Goal: Information Seeking & Learning: Learn about a topic

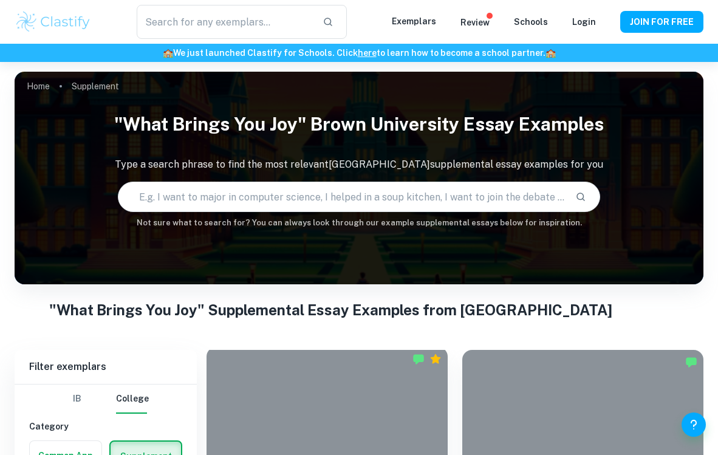
scroll to position [314, 0]
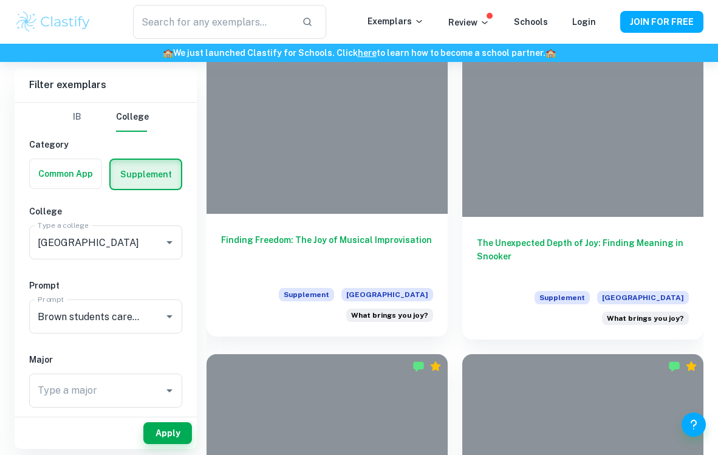
click at [357, 242] on h6 "Finding Freedom: The Joy of Musical Improvisation" at bounding box center [327, 253] width 212 height 40
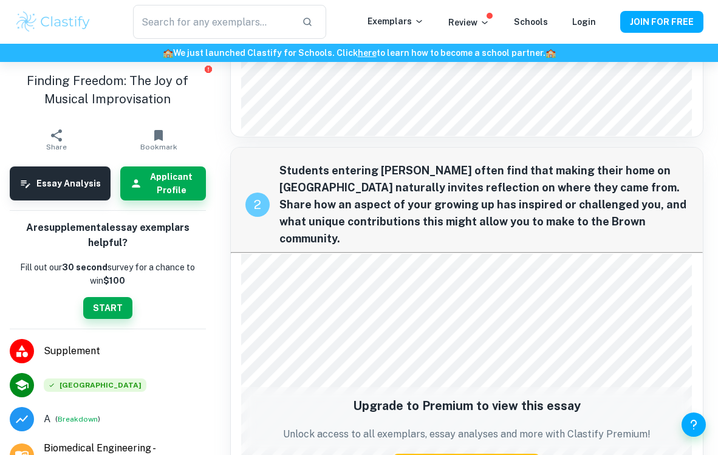
scroll to position [744, 0]
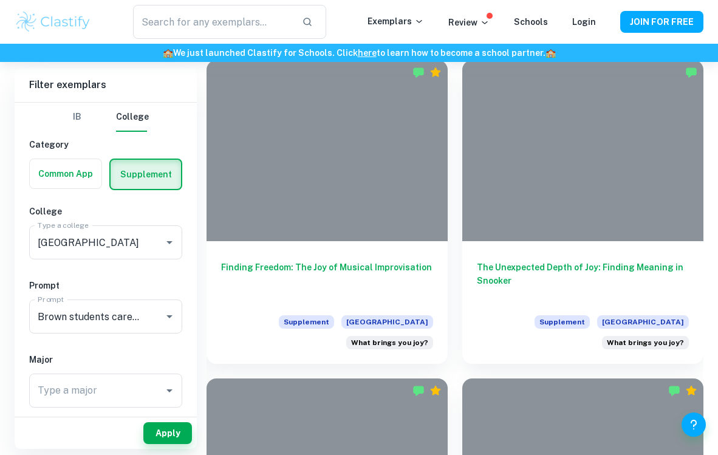
scroll to position [291, 0]
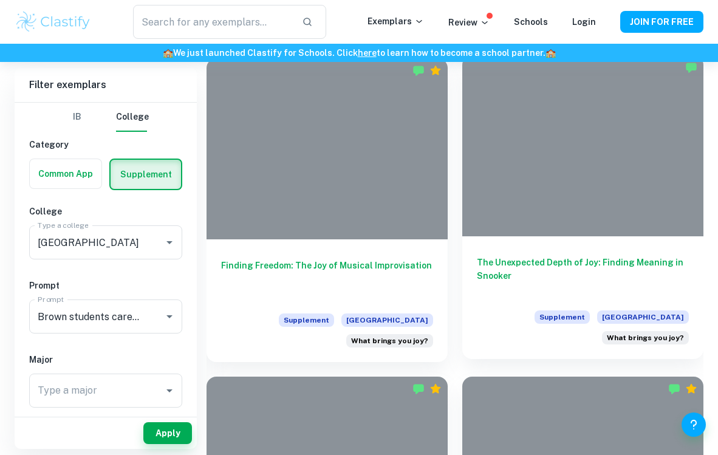
click at [501, 282] on h6 "The Unexpected Depth of Joy: Finding Meaning in Snooker" at bounding box center [583, 276] width 212 height 40
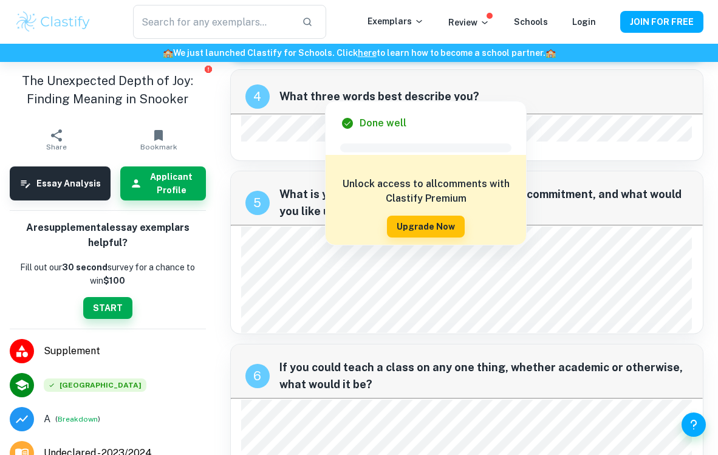
scroll to position [1261, 0]
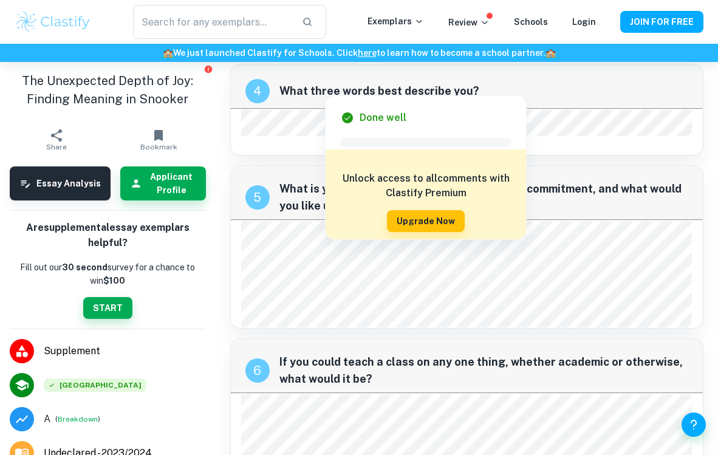
click at [697, 339] on div "6 If you could teach a class on any one thing, whether academic or otherwise, w…" at bounding box center [467, 365] width 472 height 53
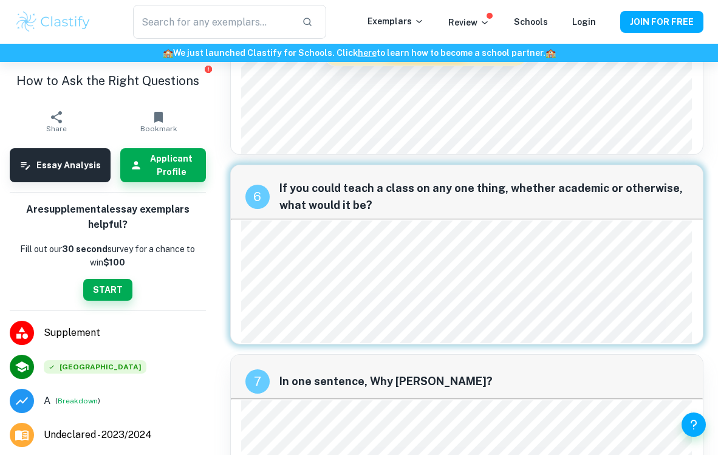
scroll to position [1437, 0]
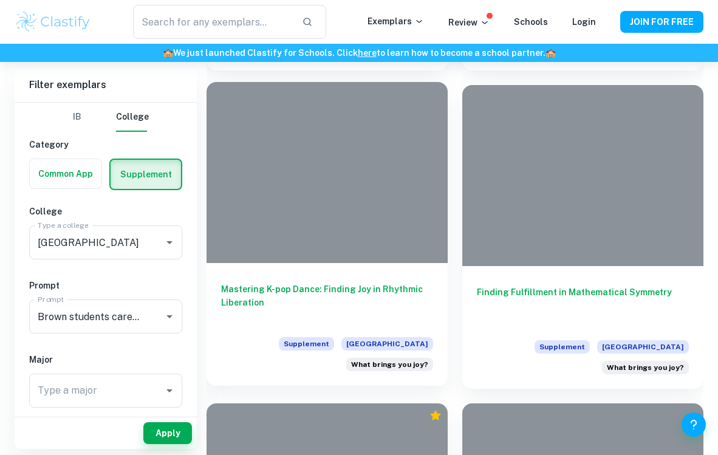
scroll to position [1526, 0]
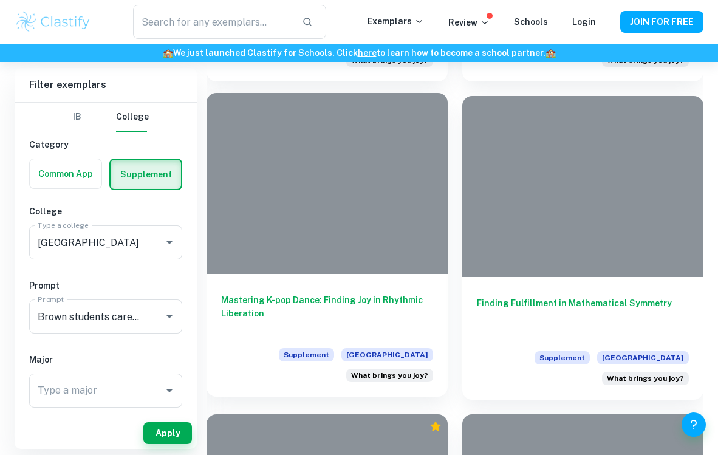
click at [431, 291] on div "Mastering K-pop Dance: Finding Joy in Rhythmic Liberation Supplement Brown Univ…" at bounding box center [326, 335] width 241 height 123
click at [370, 295] on h6 "Mastering K-pop Dance: Finding Joy in Rhythmic Liberation" at bounding box center [327, 313] width 212 height 40
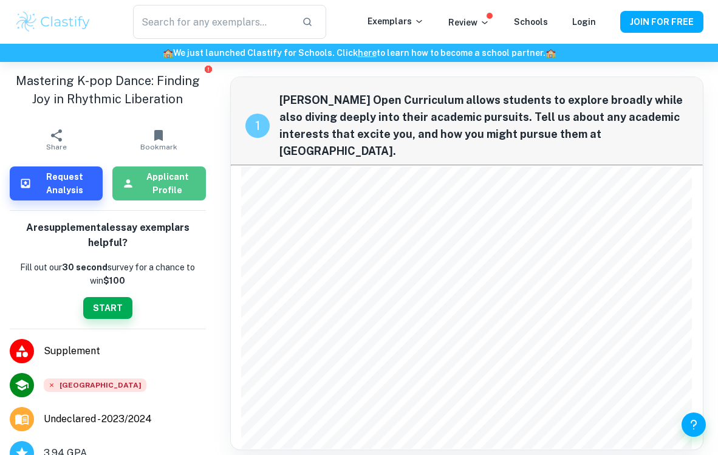
click at [162, 177] on h6 "Applicant Profile" at bounding box center [167, 183] width 56 height 27
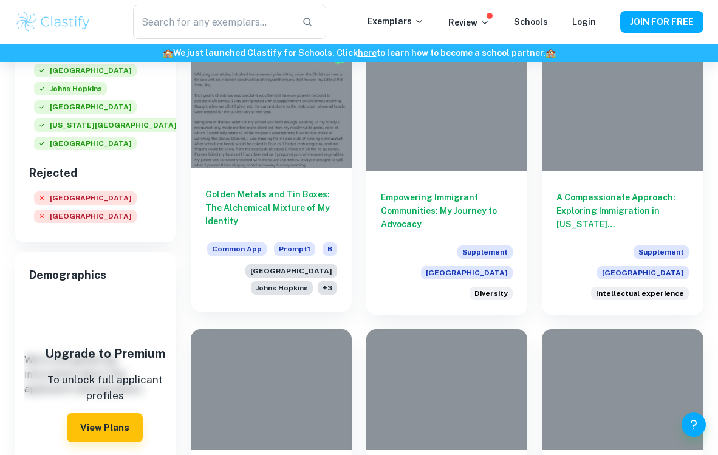
scroll to position [228, 0]
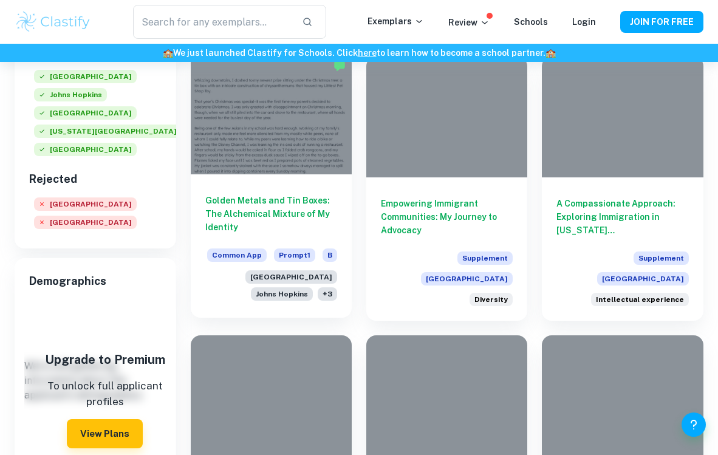
click at [265, 206] on h6 "Golden Metals and Tin Boxes: The Alchemical Mixture of My Identity" at bounding box center [271, 214] width 132 height 40
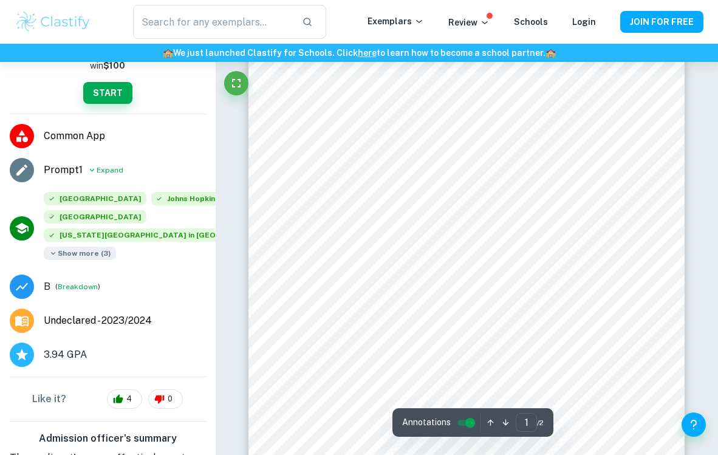
scroll to position [99, 0]
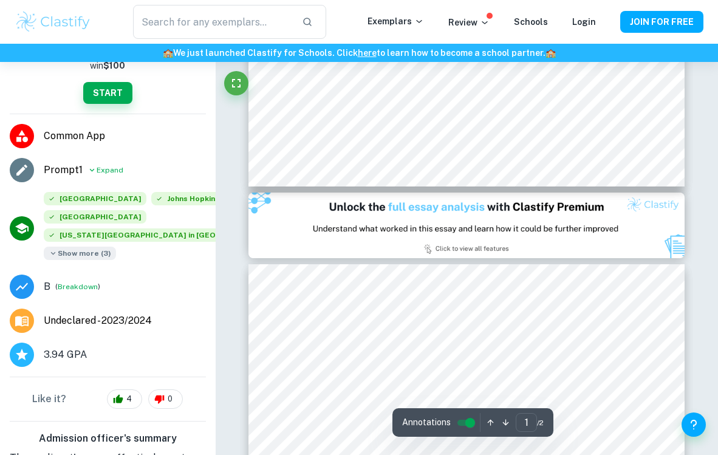
type input "2"
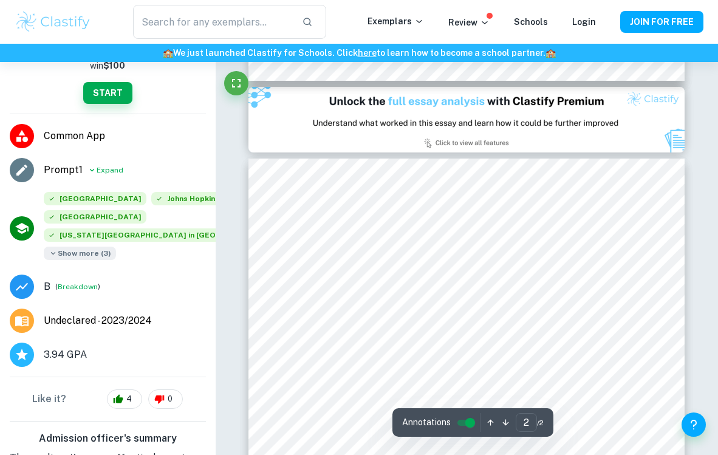
scroll to position [850, 0]
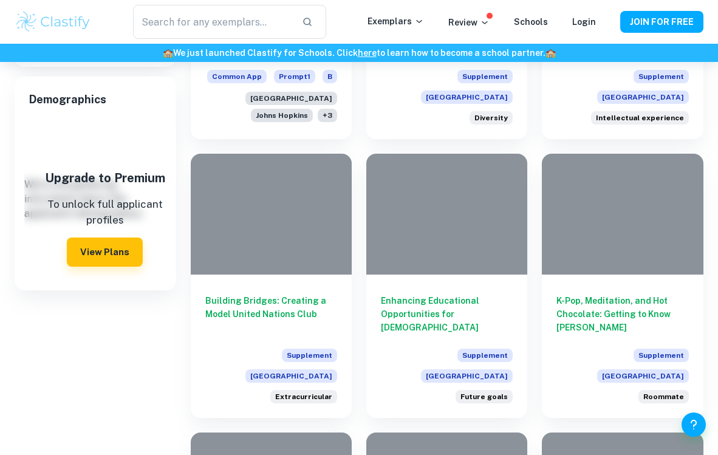
scroll to position [478, 0]
